Goal: Task Accomplishment & Management: Complete application form

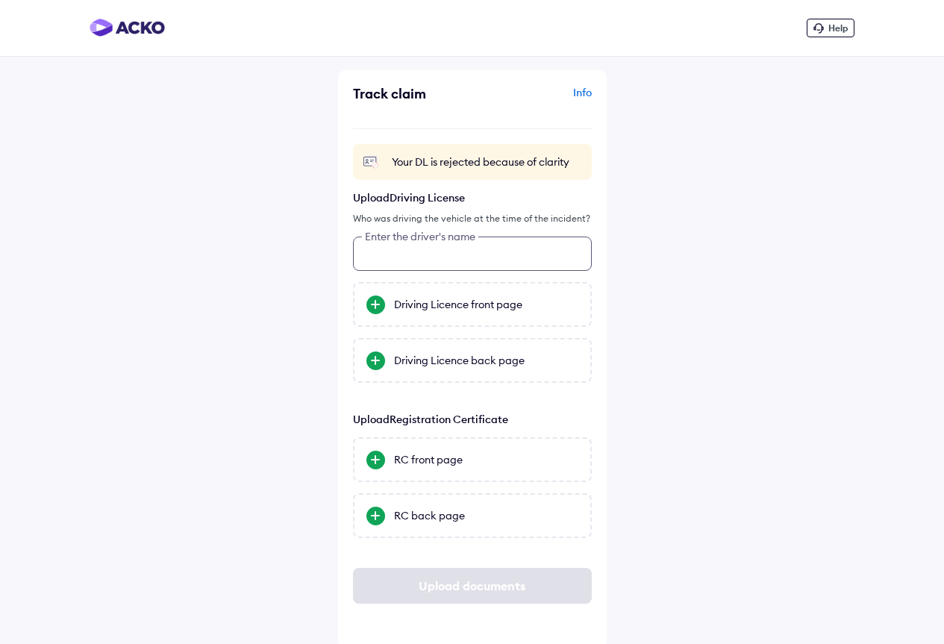
click at [450, 248] on input "text" at bounding box center [472, 253] width 239 height 34
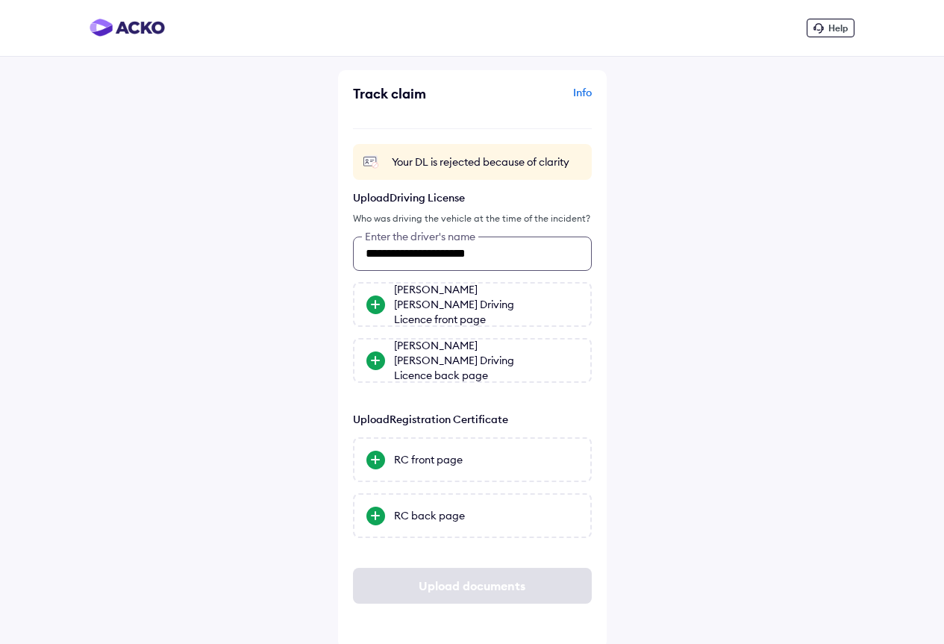
type input "**********"
click at [198, 349] on div "**********" at bounding box center [472, 324] width 944 height 648
click at [375, 304] on div at bounding box center [375, 304] width 19 height 19
click at [0, 0] on input "[PERSON_NAME] [PERSON_NAME] Driving Licence front page" at bounding box center [0, 0] width 0 height 0
click at [460, 356] on div "[PERSON_NAME] [PERSON_NAME] Driving Licence back page" at bounding box center [486, 360] width 184 height 45
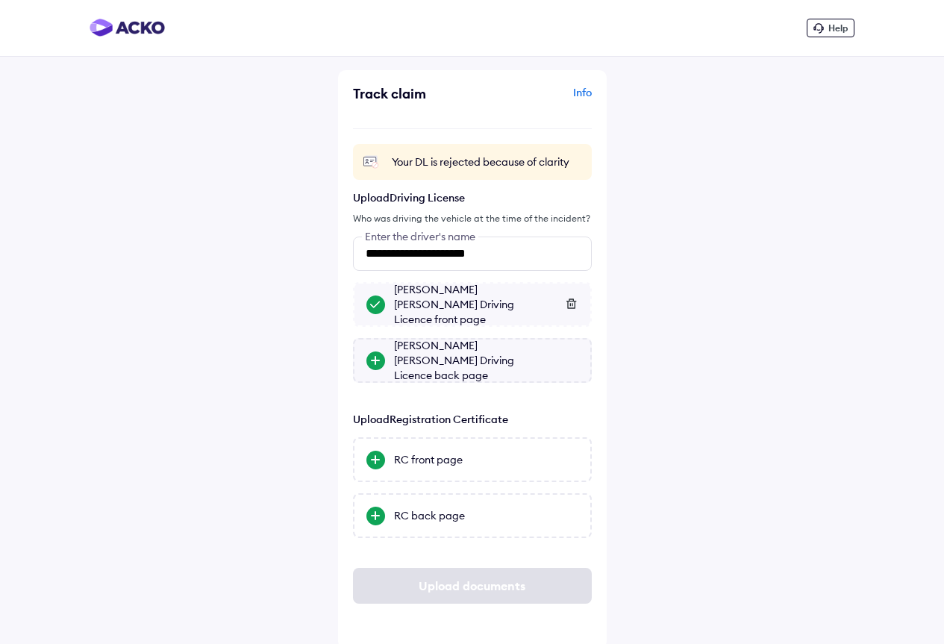
click at [0, 0] on input "[PERSON_NAME] [PERSON_NAME] Driving Licence back page" at bounding box center [0, 0] width 0 height 0
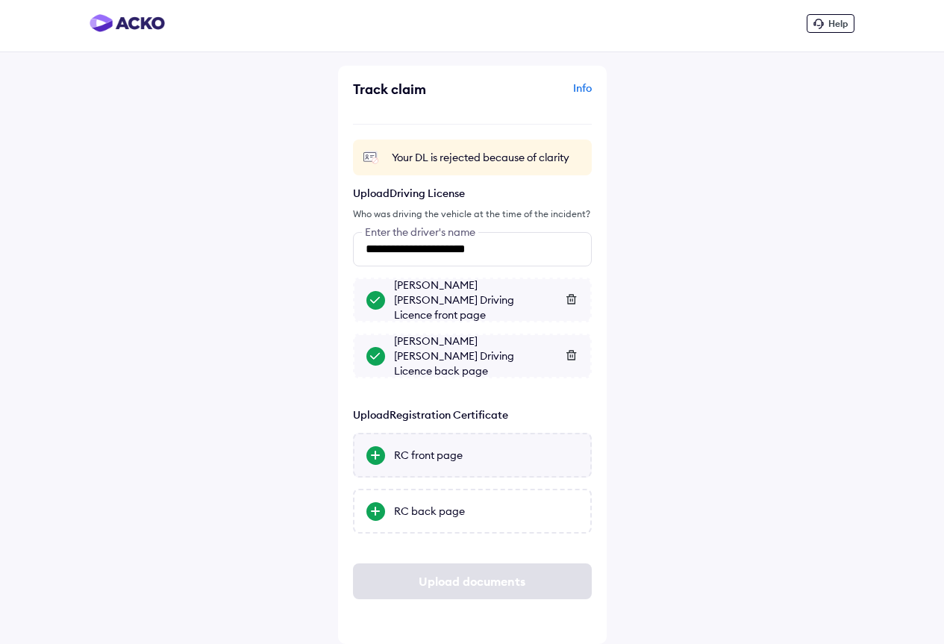
click at [416, 457] on div "RC front page" at bounding box center [486, 455] width 184 height 15
click at [0, 0] on input "RC front page" at bounding box center [0, 0] width 0 height 0
click at [435, 508] on div "RC back page" at bounding box center [486, 511] width 184 height 15
click at [0, 0] on input "RC back page" at bounding box center [0, 0] width 0 height 0
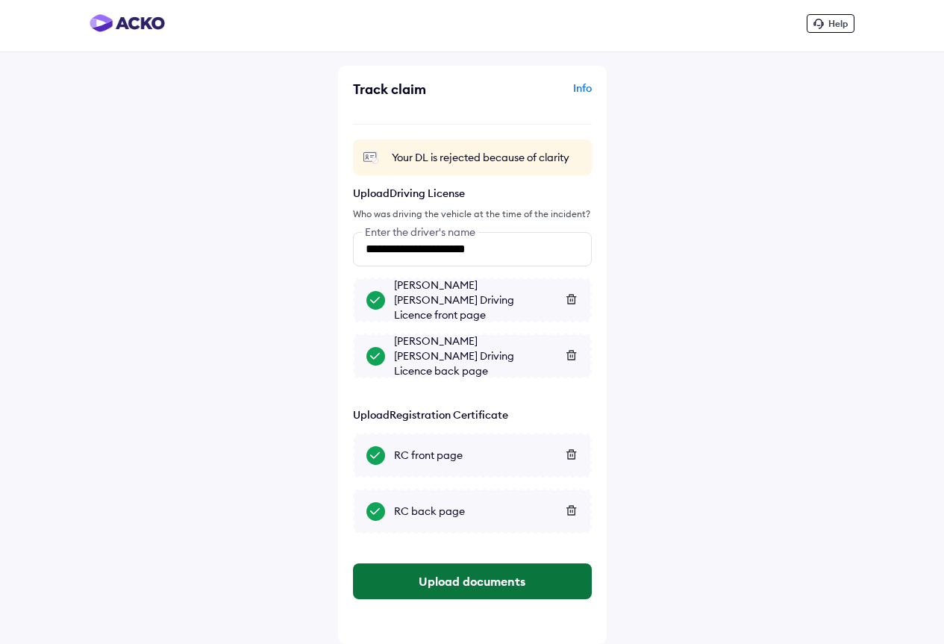
click at [460, 585] on button "Upload documents" at bounding box center [472, 581] width 239 height 36
